Goal: Find specific page/section: Find specific page/section

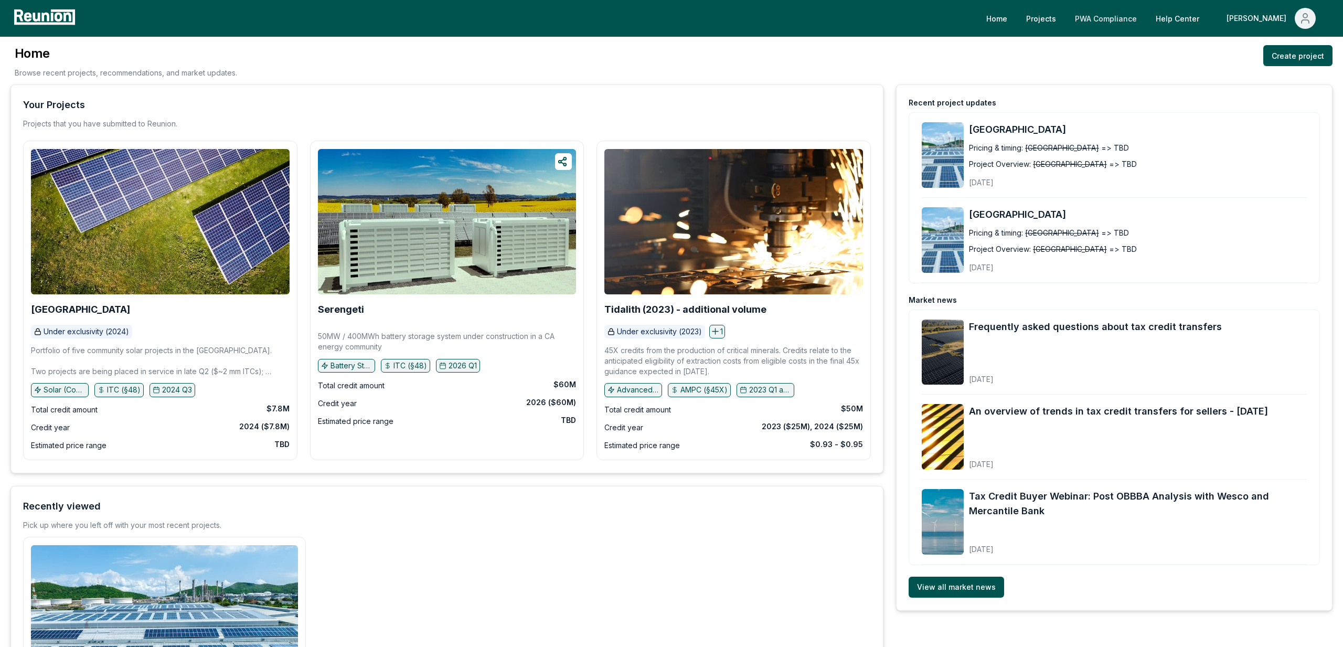
click at [1146, 17] on link "PWA Compliance" at bounding box center [1106, 18] width 79 height 21
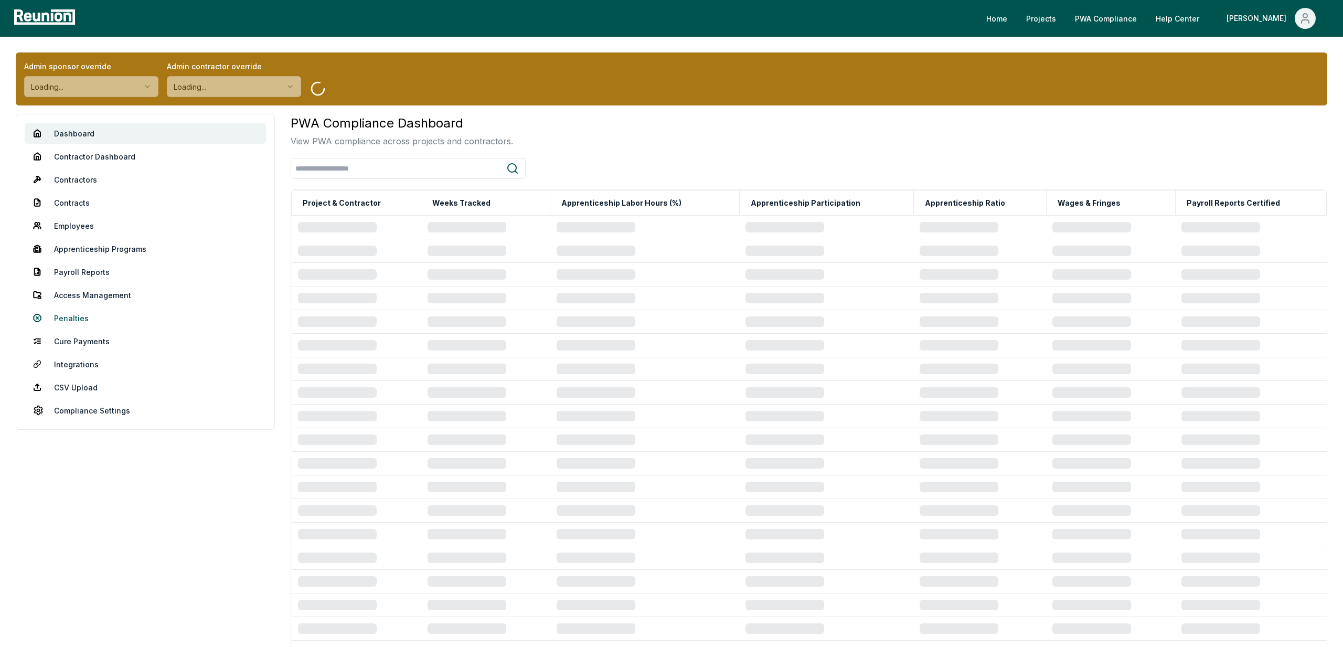
click at [64, 322] on link "Penalties" at bounding box center [145, 317] width 241 height 21
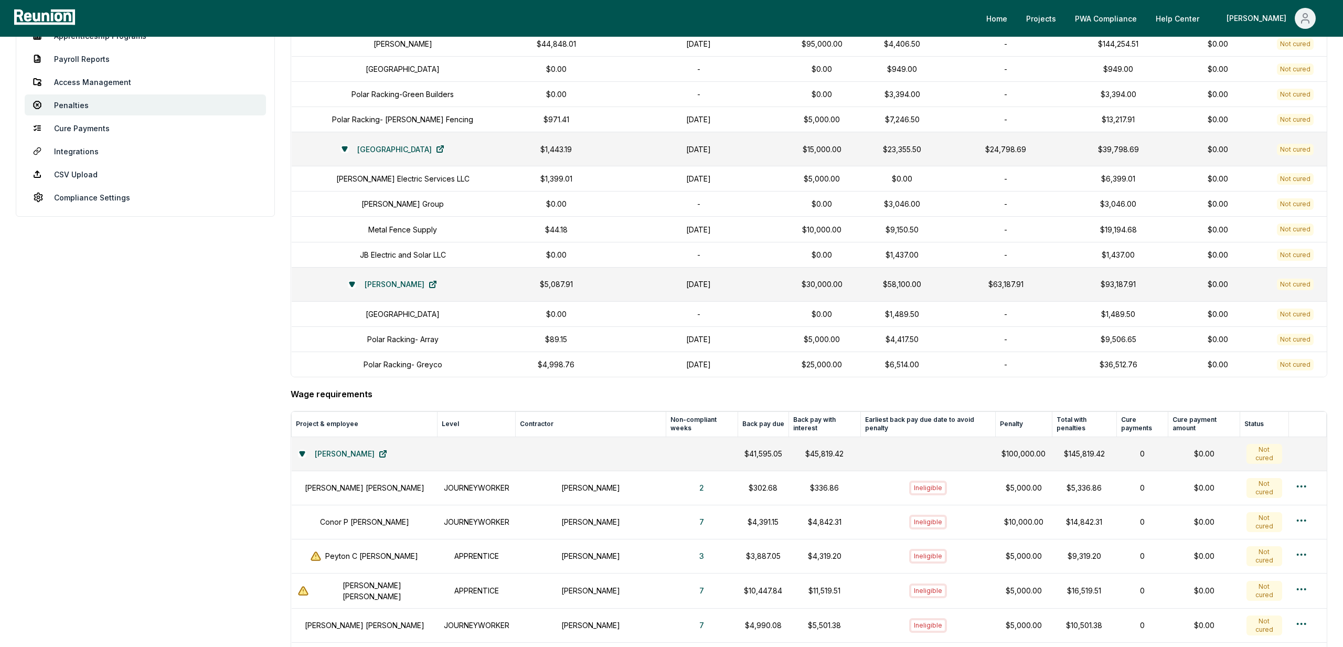
scroll to position [217, 0]
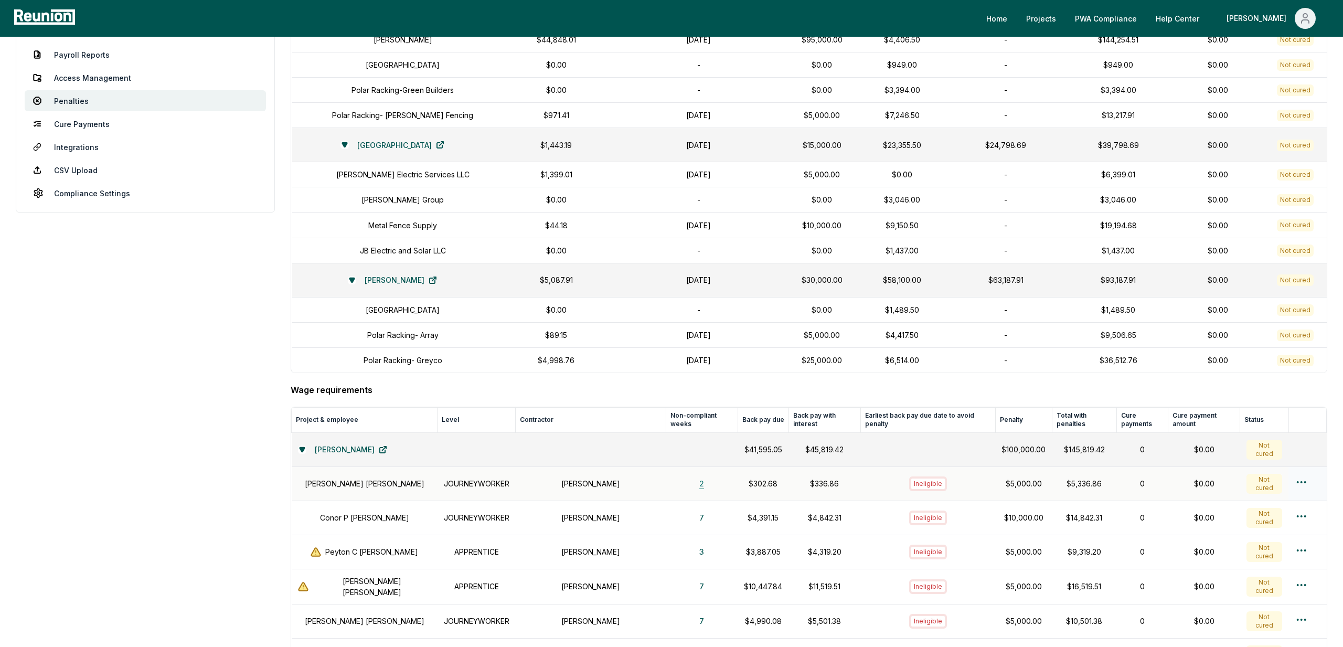
click at [691, 485] on button "2" at bounding box center [702, 483] width 22 height 21
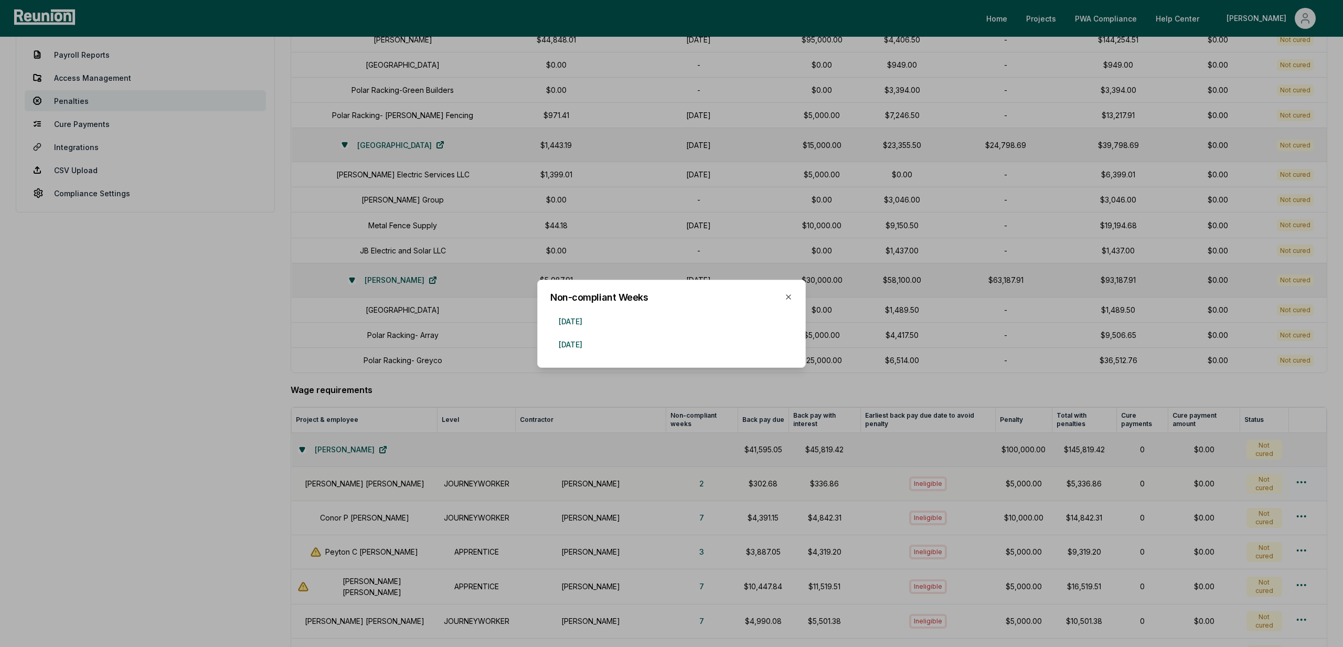
click at [677, 485] on div at bounding box center [671, 323] width 1343 height 647
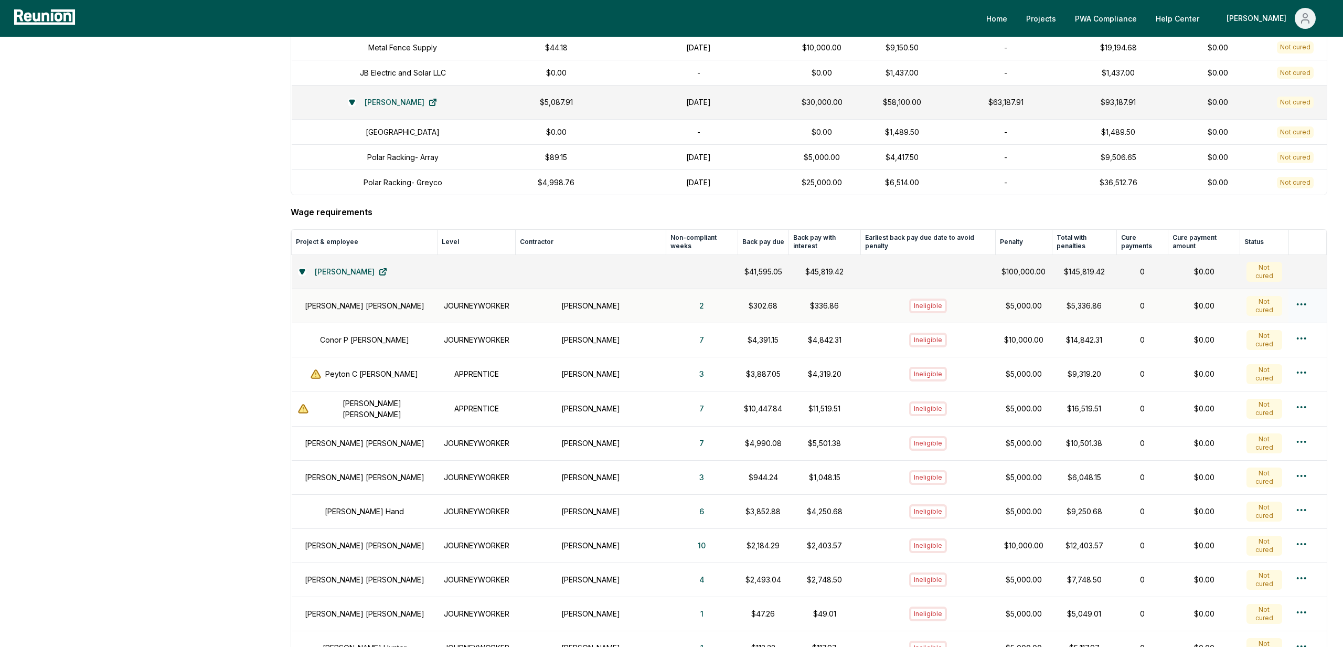
scroll to position [396, 0]
drag, startPoint x: 169, startPoint y: 419, endPoint x: 479, endPoint y: 678, distance: 404.5
